Goal: Ask a question

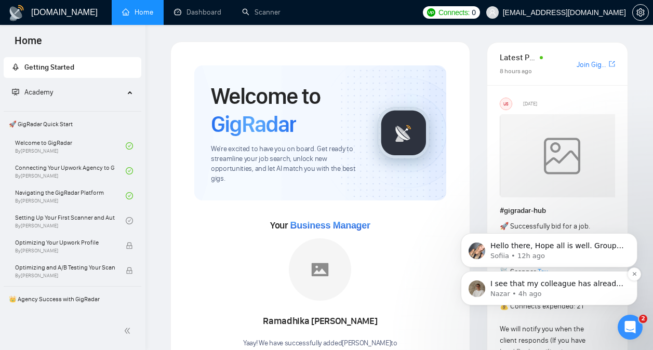
click at [580, 293] on p "Nazar • 4h ago" at bounding box center [558, 293] width 134 height 9
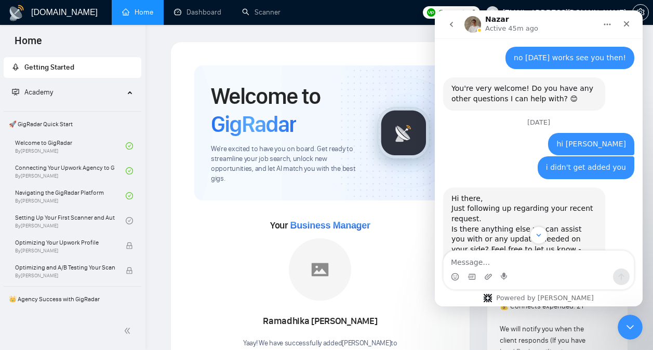
scroll to position [738, 0]
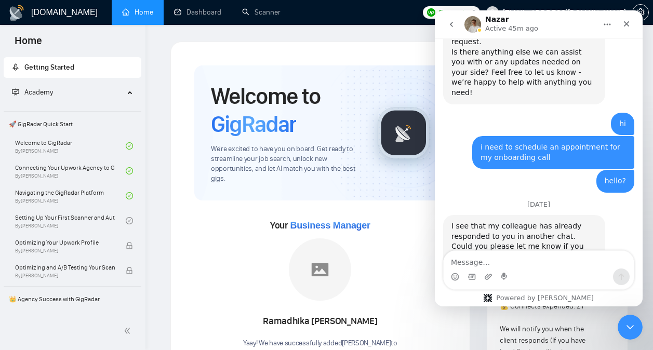
click at [455, 22] on icon "go back" at bounding box center [451, 24] width 8 height 8
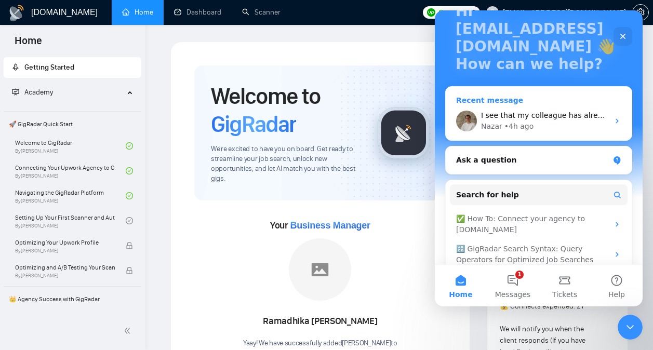
scroll to position [89, 0]
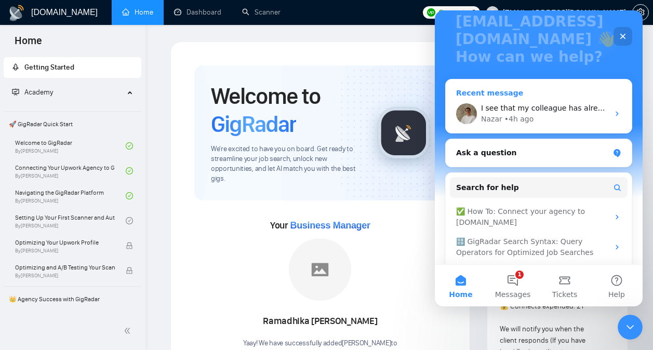
click at [552, 95] on div "I see that my colleague has already responded to you in another chat. Could you…" at bounding box center [539, 114] width 186 height 38
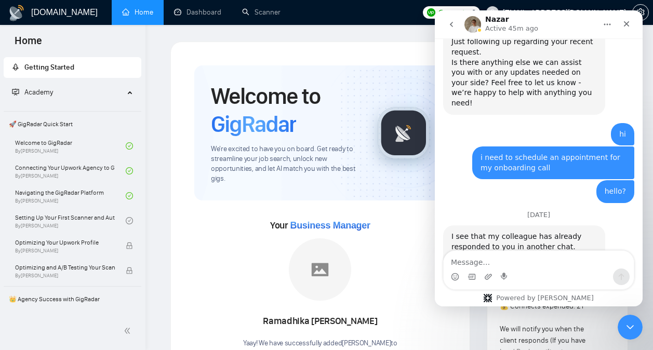
scroll to position [738, 0]
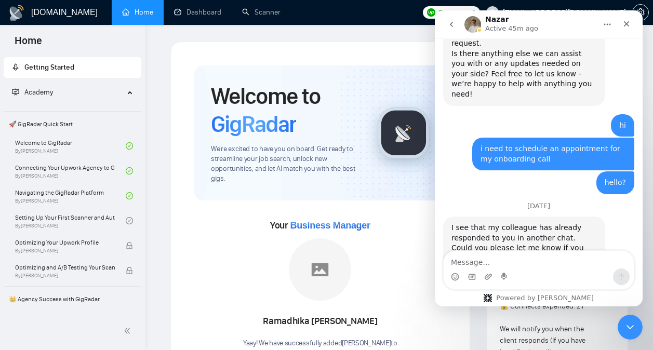
click at [455, 23] on icon "go back" at bounding box center [451, 24] width 8 height 8
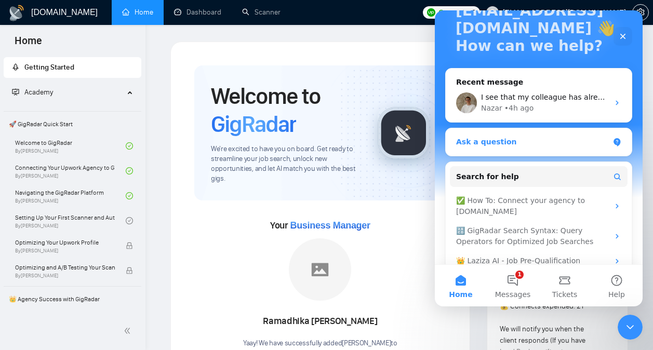
scroll to position [0, 0]
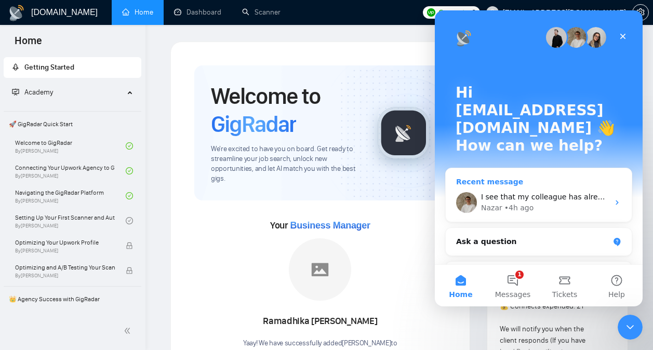
click at [499, 177] on div "Recent message" at bounding box center [538, 182] width 165 height 11
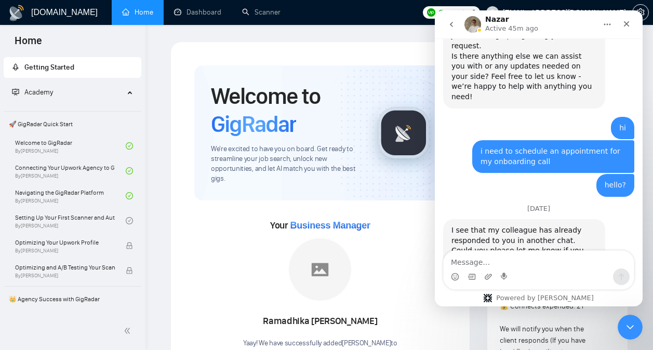
scroll to position [738, 0]
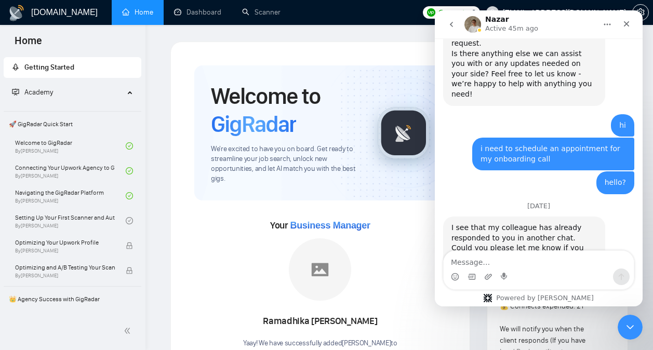
click at [452, 25] on icon "go back" at bounding box center [451, 24] width 8 height 8
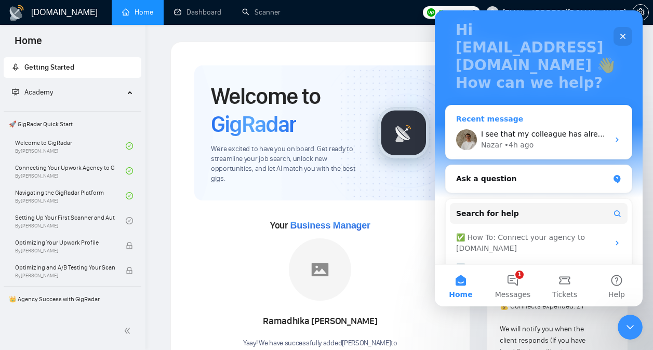
scroll to position [62, 0]
click at [502, 114] on div "Recent message" at bounding box center [538, 119] width 165 height 11
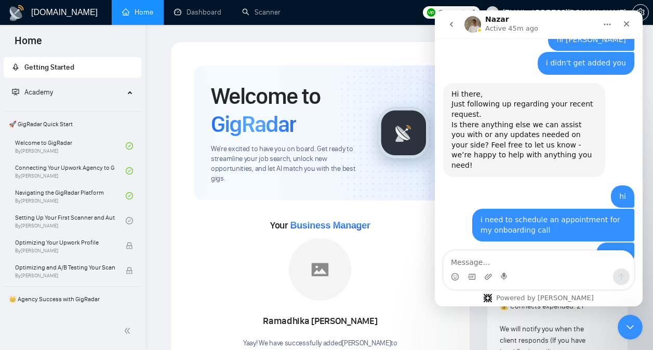
scroll to position [738, 0]
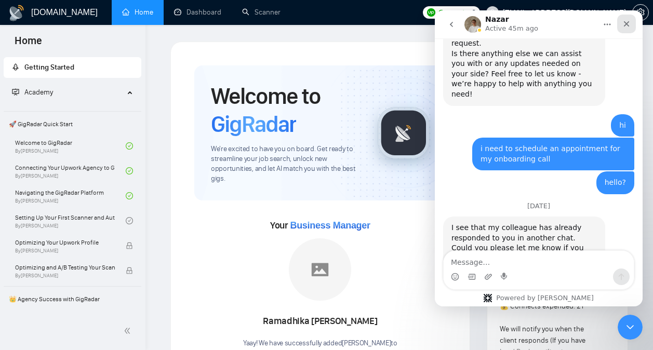
click at [635, 27] on div "Close" at bounding box center [626, 24] width 19 height 19
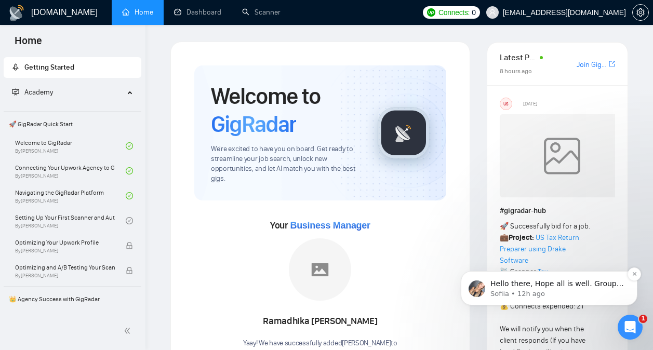
click at [581, 283] on p "Hello there, Hope all is well. Group session is 9 AM EST and will be recorded. …" at bounding box center [558, 284] width 134 height 10
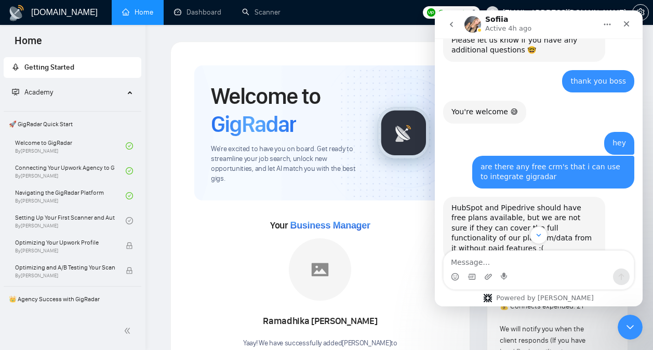
scroll to position [2169, 0]
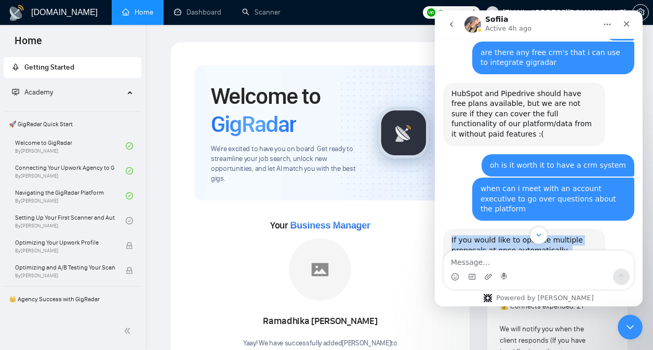
drag, startPoint x: 636, startPoint y: 113, endPoint x: 644, endPoint y: 196, distance: 83.5
click at [643, 196] on html "Sofiia Active 4h ago Ask us anything, or share your feedback. Mariia from [DOMA…" at bounding box center [539, 158] width 208 height 296
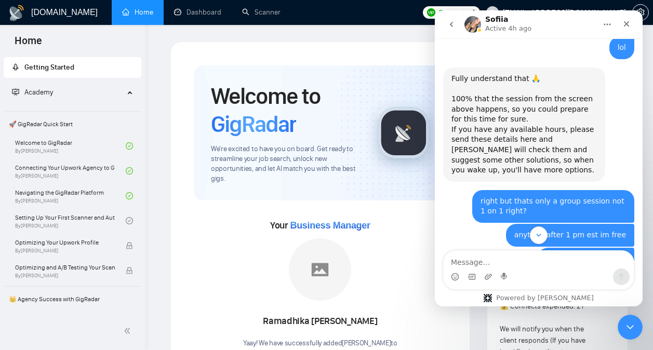
scroll to position [6499, 0]
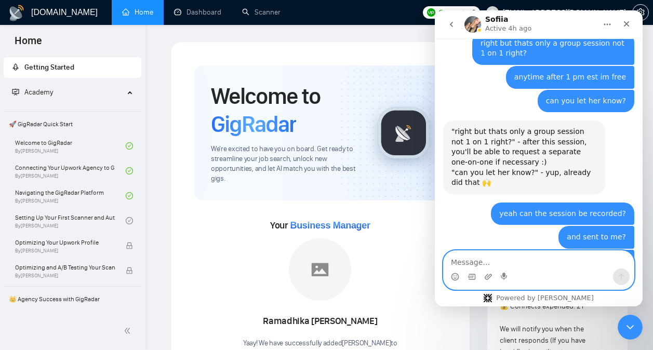
click at [539, 267] on textarea "Message…" at bounding box center [539, 260] width 190 height 18
type textarea "hi saw this too late"
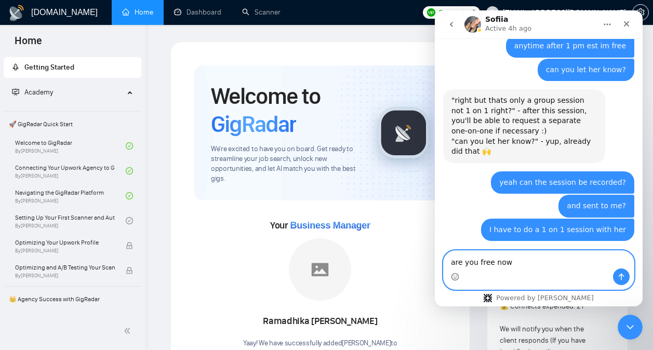
type textarea "are you free now?"
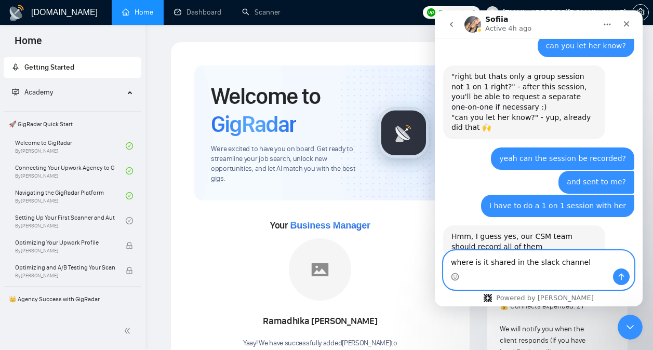
type textarea "where is it shared in the slack channel?"
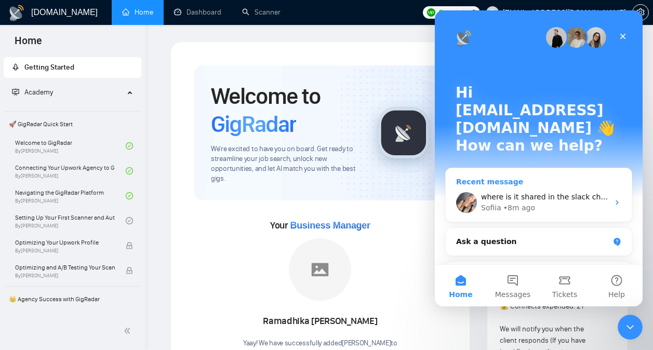
scroll to position [13, 0]
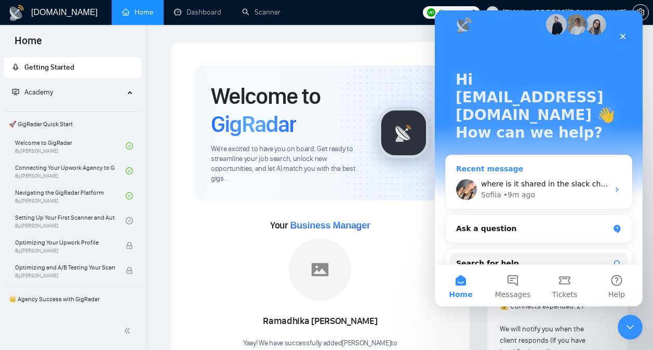
click at [579, 180] on span "where is it shared in the slack channel?" at bounding box center [553, 184] width 144 height 8
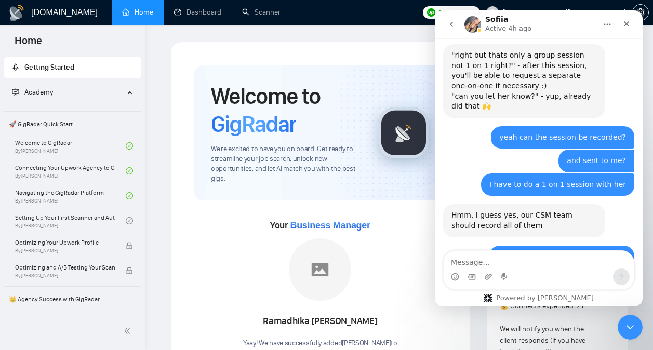
scroll to position [6578, 0]
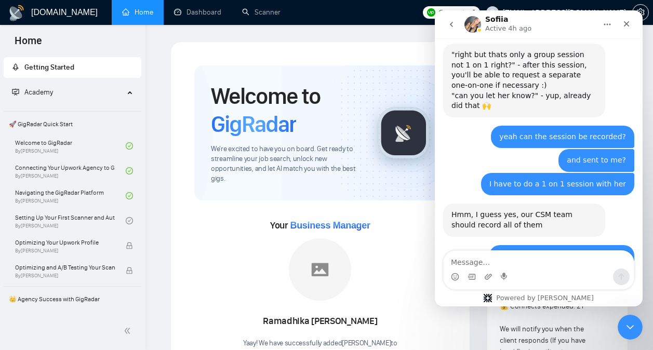
click at [448, 20] on icon "go back" at bounding box center [451, 24] width 8 height 8
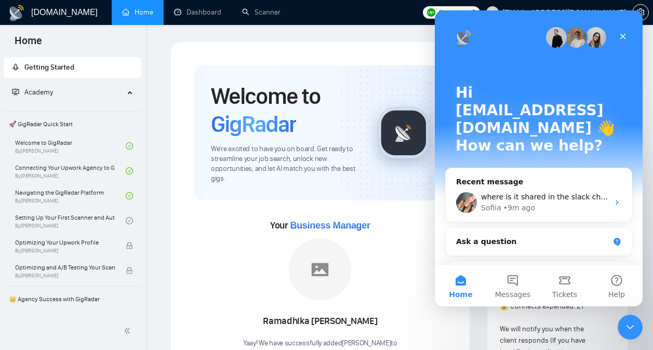
click at [558, 37] on img "Intercom messenger" at bounding box center [556, 37] width 21 height 21
click at [617, 37] on div "Close" at bounding box center [623, 36] width 19 height 19
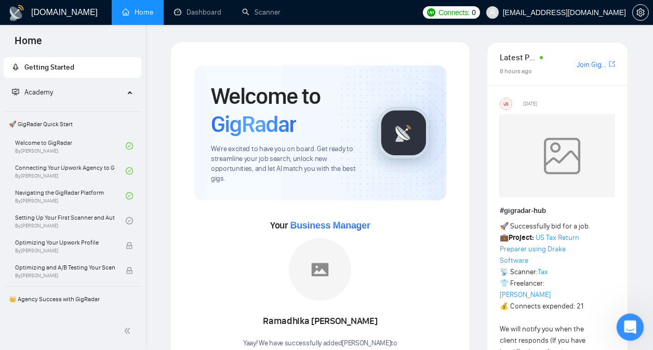
click at [629, 319] on icon "Open Intercom Messenger" at bounding box center [629, 326] width 17 height 17
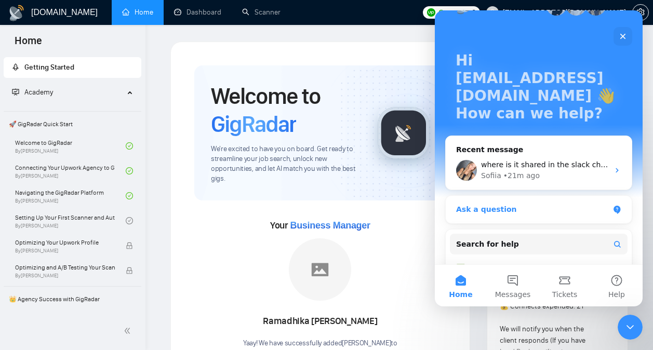
scroll to position [33, 0]
click at [560, 195] on div "Ask a question" at bounding box center [539, 209] width 186 height 28
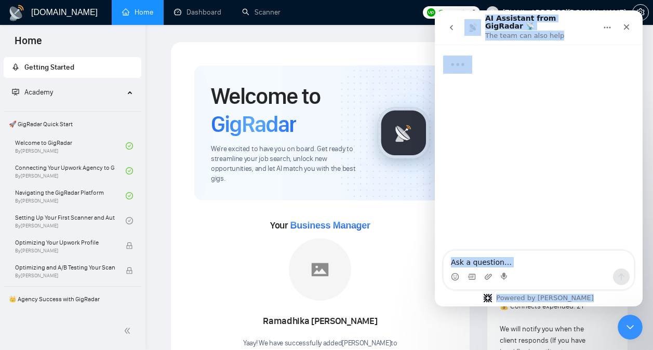
click at [560, 186] on div "Typing" at bounding box center [539, 148] width 208 height 207
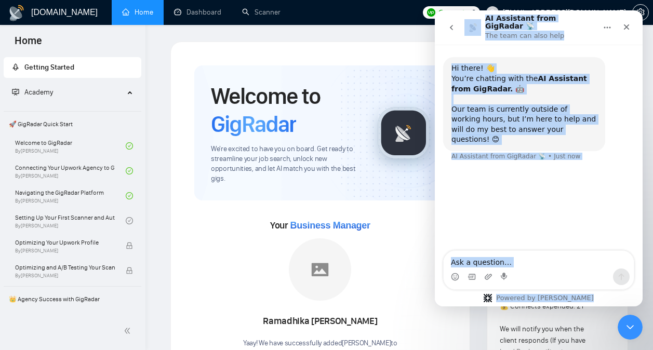
click at [448, 19] on button "go back" at bounding box center [452, 28] width 20 height 20
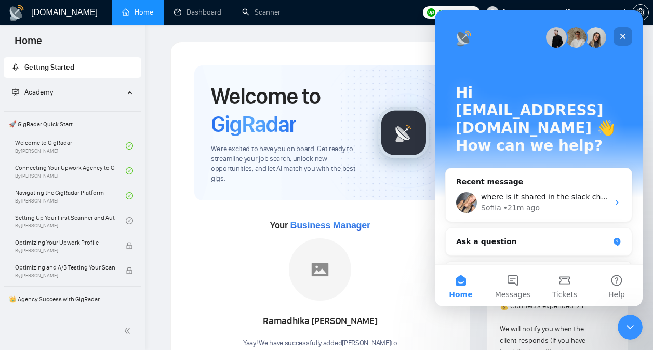
click at [629, 37] on div "Close" at bounding box center [623, 36] width 19 height 19
